Goal: Transaction & Acquisition: Purchase product/service

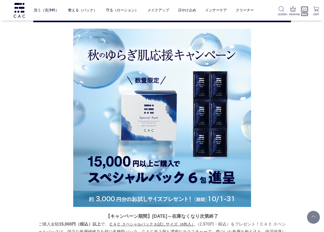
click at [305, 13] on p "LOGIN" at bounding box center [304, 14] width 7 height 4
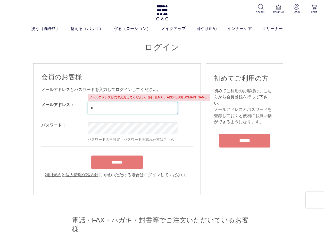
type input "**********"
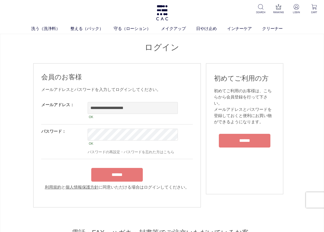
click at [108, 170] on div "******" at bounding box center [117, 173] width 152 height 16
click at [110, 177] on input "******" at bounding box center [117, 175] width 52 height 14
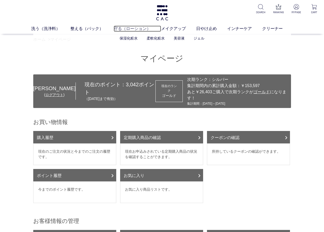
click at [117, 29] on link "守る（ローション）" at bounding box center [137, 29] width 47 height 6
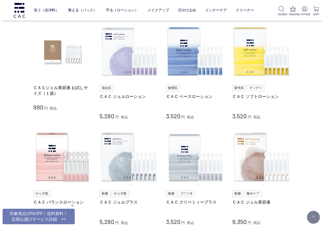
scroll to position [129, 0]
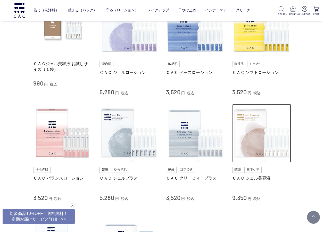
click at [260, 142] on img at bounding box center [261, 133] width 59 height 59
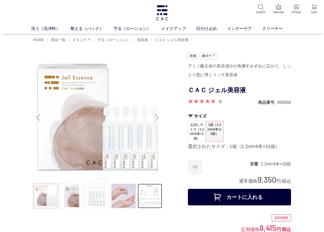
click at [151, 192] on link at bounding box center [150, 195] width 24 height 24
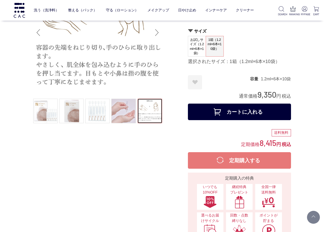
scroll to position [52, 0]
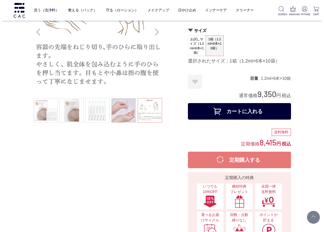
click at [209, 111] on button "カートに入れる" at bounding box center [239, 111] width 103 height 17
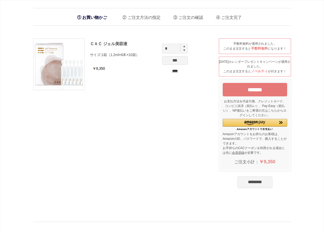
click at [245, 185] on input "********" at bounding box center [254, 181] width 35 height 11
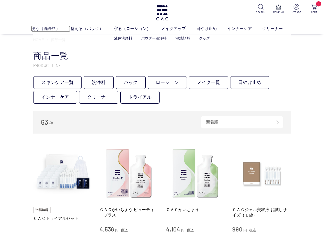
click at [36, 31] on link "洗う（洗浄料）" at bounding box center [50, 29] width 39 height 6
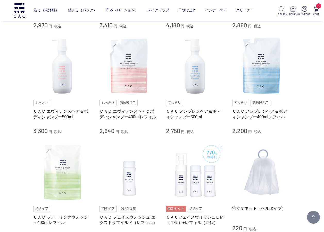
scroll to position [206, 0]
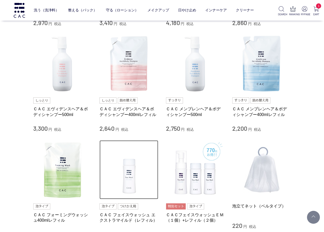
click at [134, 175] on img at bounding box center [129, 169] width 59 height 59
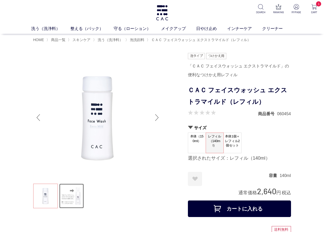
click at [68, 205] on link at bounding box center [71, 195] width 24 height 24
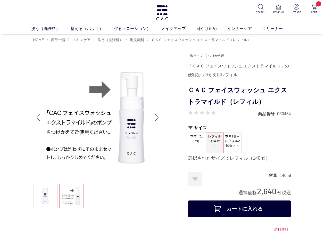
click at [242, 211] on button "カートに入れる" at bounding box center [239, 208] width 103 height 17
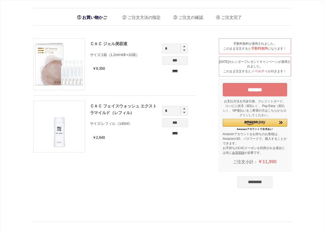
click at [249, 181] on input "********" at bounding box center [254, 181] width 35 height 11
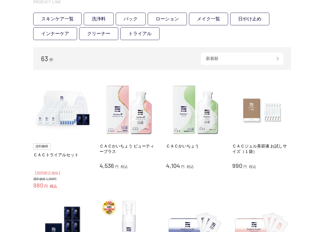
scroll to position [77, 0]
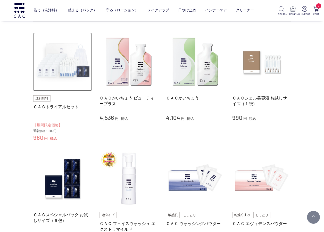
click at [58, 76] on img at bounding box center [62, 61] width 59 height 59
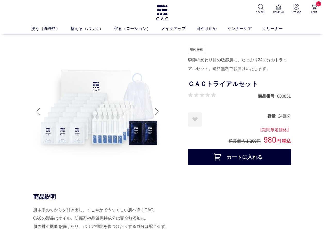
click at [207, 158] on button "カートに入れる" at bounding box center [239, 157] width 103 height 17
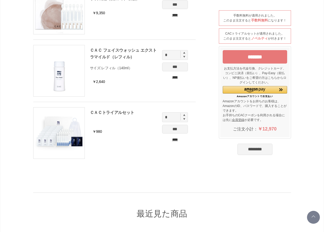
scroll to position [103, 0]
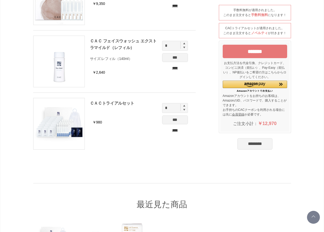
click at [176, 130] on input "****" at bounding box center [175, 129] width 26 height 5
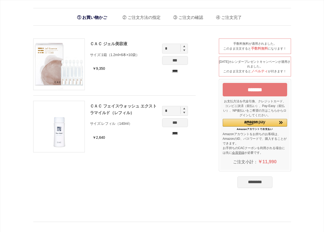
click at [237, 179] on input "********" at bounding box center [254, 181] width 35 height 11
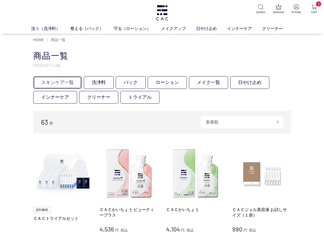
click at [53, 85] on link "スキンケア一覧" at bounding box center [57, 82] width 48 height 13
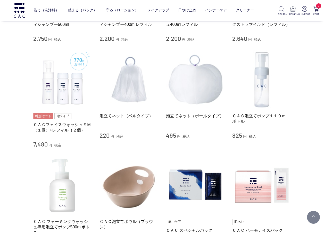
scroll to position [413, 0]
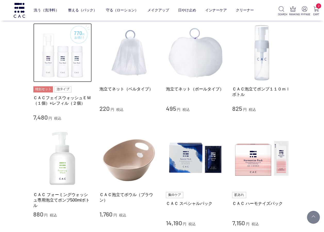
click at [63, 72] on img at bounding box center [62, 52] width 59 height 59
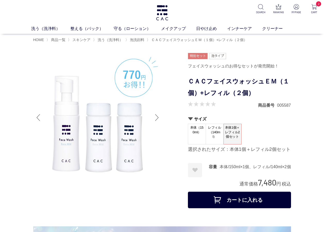
click at [241, 199] on button "カートに入れる" at bounding box center [239, 199] width 103 height 17
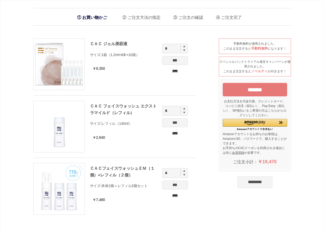
click at [171, 134] on input "****" at bounding box center [175, 132] width 26 height 5
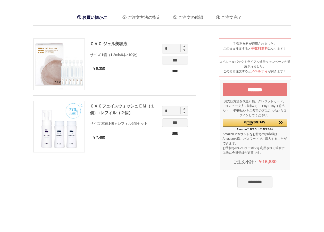
click at [255, 180] on input "********" at bounding box center [254, 181] width 35 height 11
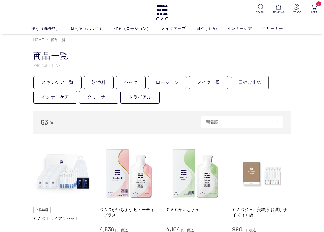
click at [252, 85] on link "日やけ止め" at bounding box center [249, 82] width 39 height 13
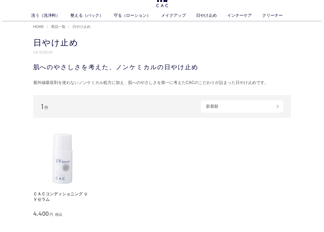
scroll to position [26, 0]
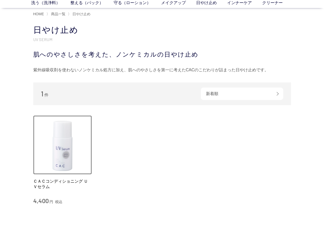
click at [60, 156] on img at bounding box center [62, 144] width 59 height 59
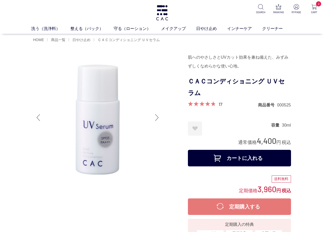
click at [219, 161] on button "カートに入れる" at bounding box center [239, 158] width 103 height 17
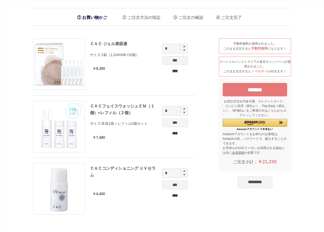
click at [251, 186] on input "********" at bounding box center [254, 181] width 35 height 11
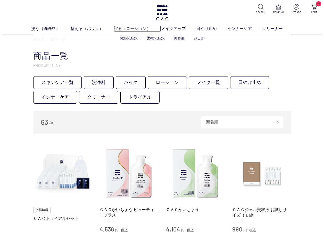
click at [125, 27] on link "守る（ローション）" at bounding box center [137, 29] width 47 height 6
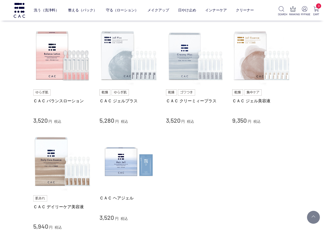
scroll to position [206, 0]
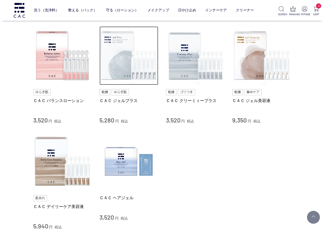
click at [118, 66] on img at bounding box center [129, 55] width 59 height 59
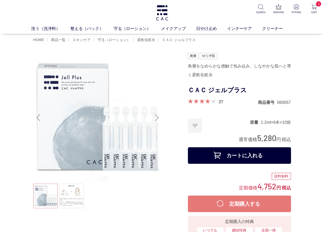
click at [45, 199] on ul at bounding box center [97, 196] width 129 height 26
click at [208, 154] on button "カートに入れる" at bounding box center [239, 155] width 103 height 17
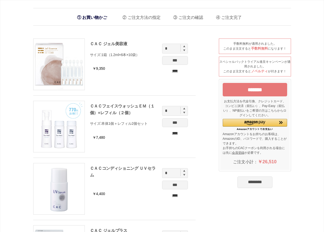
click at [94, 18] on li "お買い物かご" at bounding box center [92, 17] width 35 height 11
click at [251, 181] on input "********" at bounding box center [254, 181] width 35 height 11
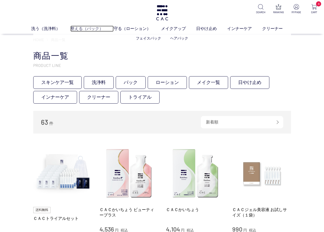
click at [92, 31] on link "整える（パック）" at bounding box center [91, 29] width 43 height 6
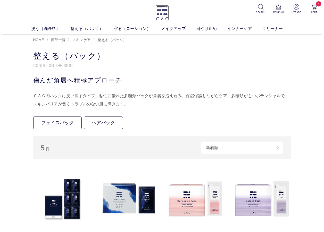
click at [162, 15] on img at bounding box center [161, 12] width 13 height 15
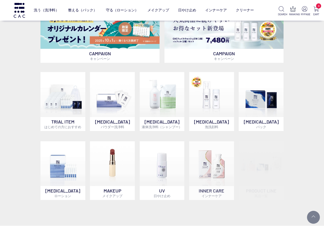
scroll to position [258, 0]
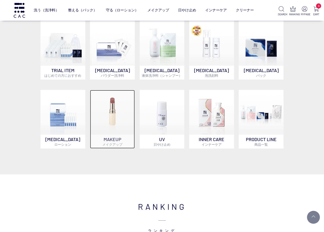
click at [93, 99] on img at bounding box center [112, 112] width 45 height 45
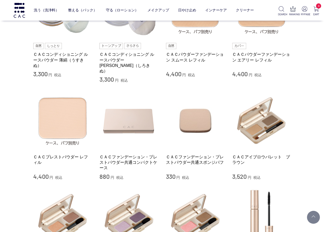
scroll to position [181, 0]
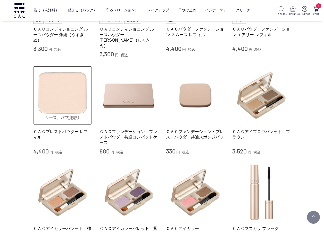
click at [53, 84] on img at bounding box center [62, 95] width 59 height 59
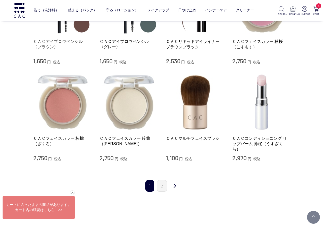
scroll to position [464, 0]
click at [163, 182] on link "2" at bounding box center [162, 185] width 10 height 12
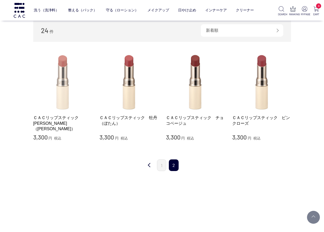
scroll to position [181, 0]
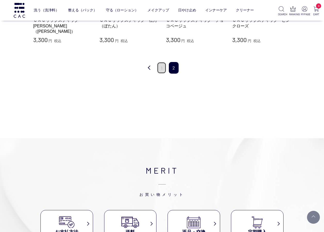
click at [162, 70] on link "1" at bounding box center [161, 68] width 9 height 12
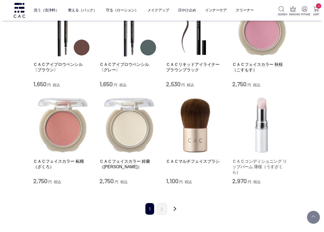
scroll to position [464, 0]
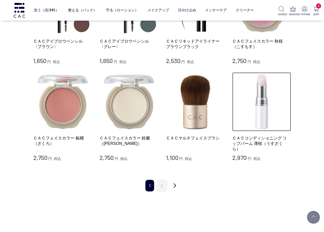
click at [267, 109] on img at bounding box center [261, 101] width 59 height 59
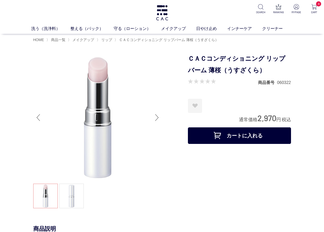
click at [251, 138] on button "カートに入れる" at bounding box center [239, 135] width 103 height 17
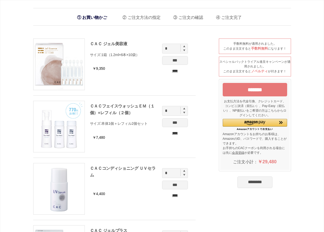
click at [266, 182] on input "********" at bounding box center [254, 181] width 35 height 11
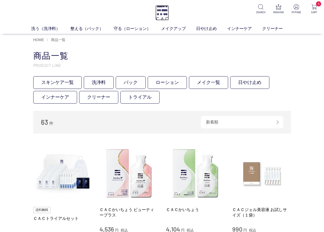
click at [160, 14] on img at bounding box center [161, 12] width 13 height 15
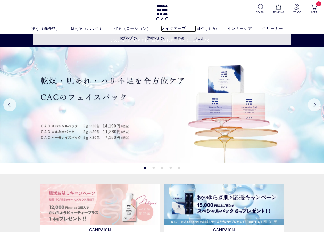
drag, startPoint x: 177, startPoint y: 27, endPoint x: 141, endPoint y: 27, distance: 36.1
click at [177, 27] on link "メイクアップ" at bounding box center [178, 29] width 35 height 6
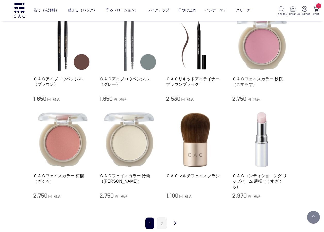
scroll to position [464, 0]
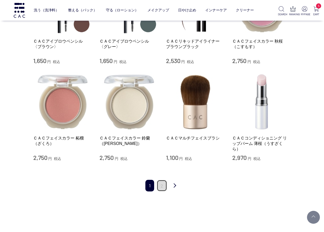
click at [161, 179] on link "2" at bounding box center [162, 185] width 10 height 12
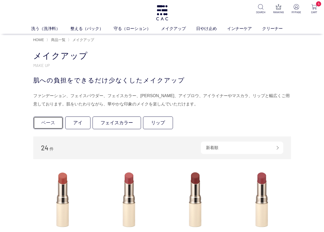
click at [48, 127] on link "ベース" at bounding box center [48, 122] width 30 height 13
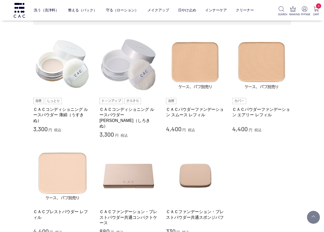
scroll to position [77, 0]
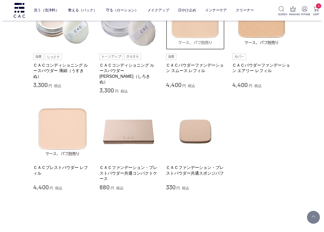
click at [214, 34] on img at bounding box center [195, 20] width 59 height 59
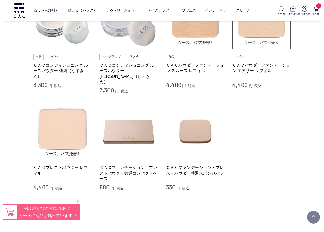
click at [253, 33] on img at bounding box center [261, 20] width 59 height 59
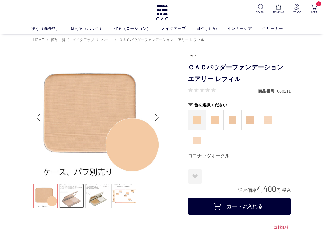
click at [75, 192] on link at bounding box center [71, 195] width 24 height 24
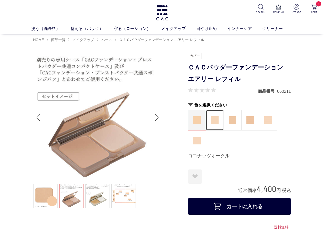
click at [216, 122] on img at bounding box center [215, 120] width 8 height 8
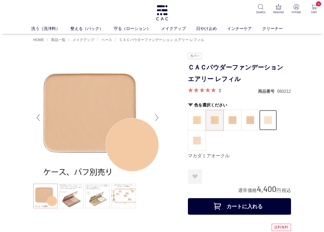
click at [267, 125] on figure at bounding box center [268, 120] width 18 height 20
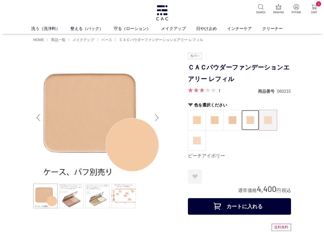
click at [257, 124] on figure at bounding box center [251, 120] width 18 height 20
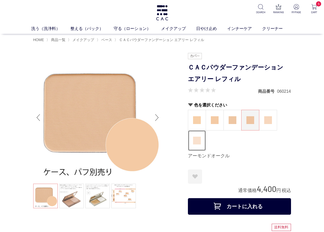
click at [198, 143] on img at bounding box center [197, 140] width 8 height 8
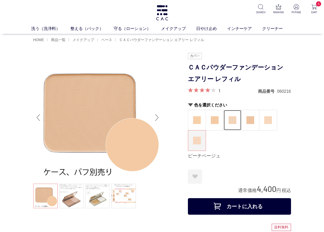
click at [236, 127] on figure at bounding box center [233, 120] width 18 height 20
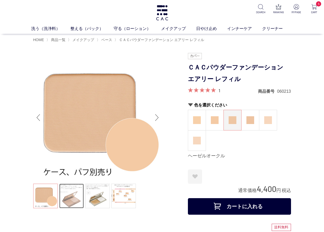
click at [67, 185] on link at bounding box center [71, 195] width 24 height 24
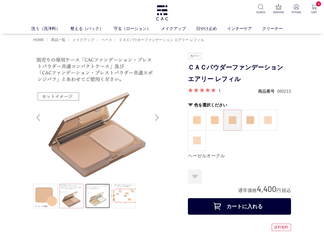
click at [100, 194] on link at bounding box center [97, 195] width 24 height 24
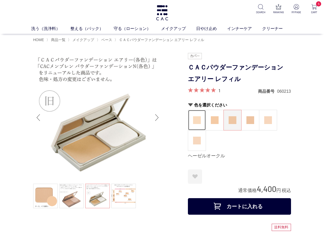
click at [196, 120] on img at bounding box center [197, 120] width 8 height 8
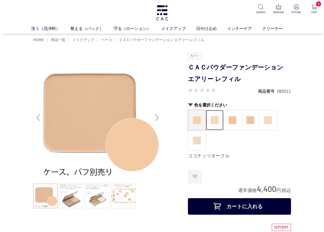
click at [214, 118] on img at bounding box center [215, 120] width 8 height 8
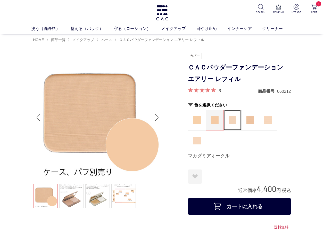
click at [231, 120] on img at bounding box center [233, 120] width 8 height 8
click at [246, 125] on figure at bounding box center [251, 120] width 18 height 20
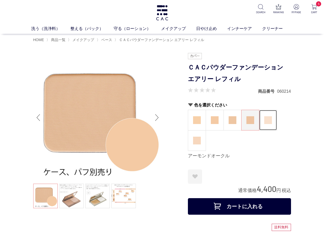
click at [272, 129] on figure at bounding box center [268, 120] width 18 height 20
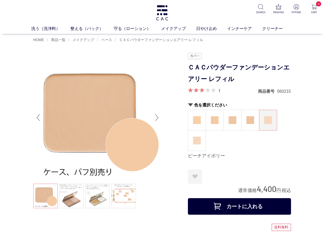
click at [259, 205] on button "カートに入れる" at bounding box center [239, 206] width 103 height 17
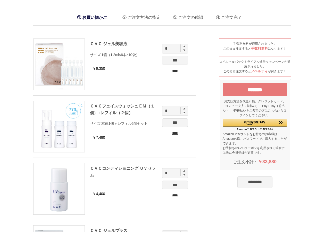
click at [239, 91] on input "*******" at bounding box center [255, 89] width 64 height 13
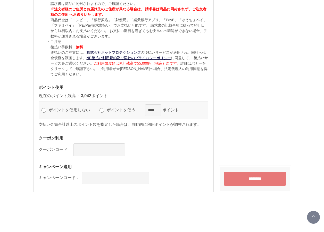
scroll to position [670, 0]
click at [239, 177] on input "********" at bounding box center [255, 178] width 62 height 14
